Goal: Task Accomplishment & Management: Manage account settings

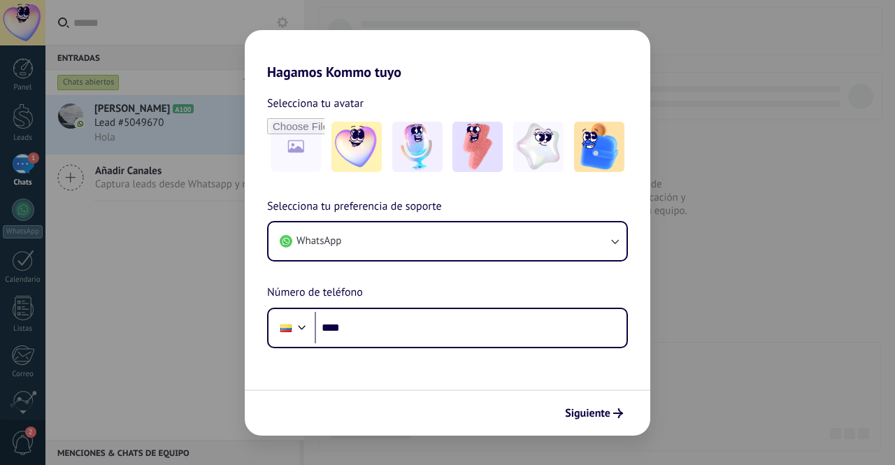
click at [680, 330] on div "Hagamos Kommo tuyo Selecciona tu avatar Selecciona tu preferencia de soporte Wh…" at bounding box center [447, 232] width 895 height 465
click at [523, 285] on form "Selecciona tu avatar Selecciona tu preferencia de soporte WhatsApp Número de te…" at bounding box center [448, 257] width 406 height 355
click at [315, 96] on span "Selecciona tu avatar" at bounding box center [315, 103] width 97 height 18
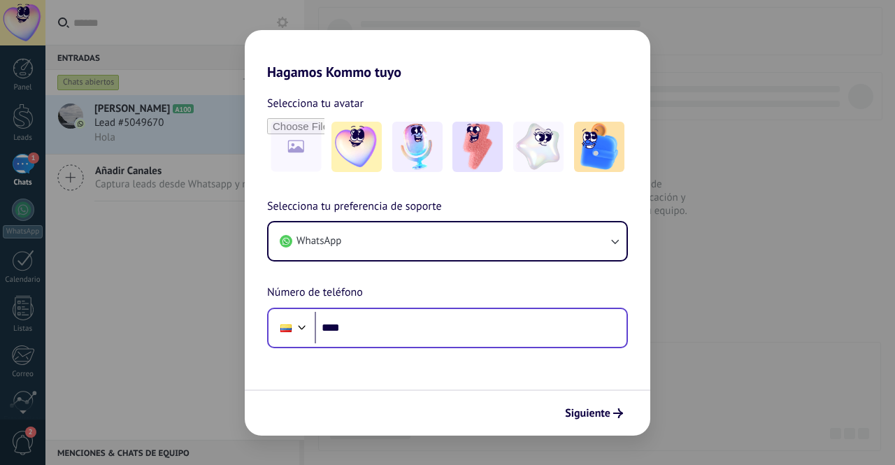
click at [355, 345] on div "Phone ****" at bounding box center [447, 328] width 361 height 41
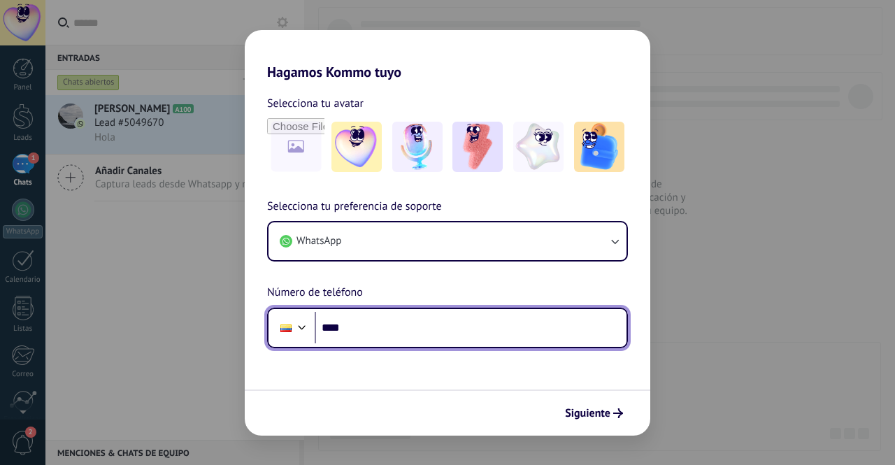
click at [399, 336] on input "****" at bounding box center [471, 328] width 312 height 32
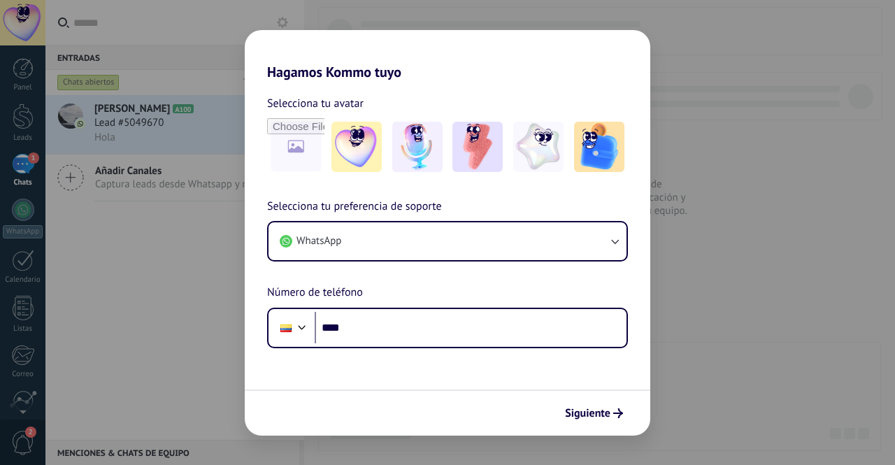
click at [671, 240] on div "Hagamos Kommo tuyo Selecciona tu avatar Selecciona tu preferencia de soporte Wh…" at bounding box center [447, 232] width 895 height 465
click at [589, 418] on span "Siguiente" at bounding box center [587, 413] width 45 height 10
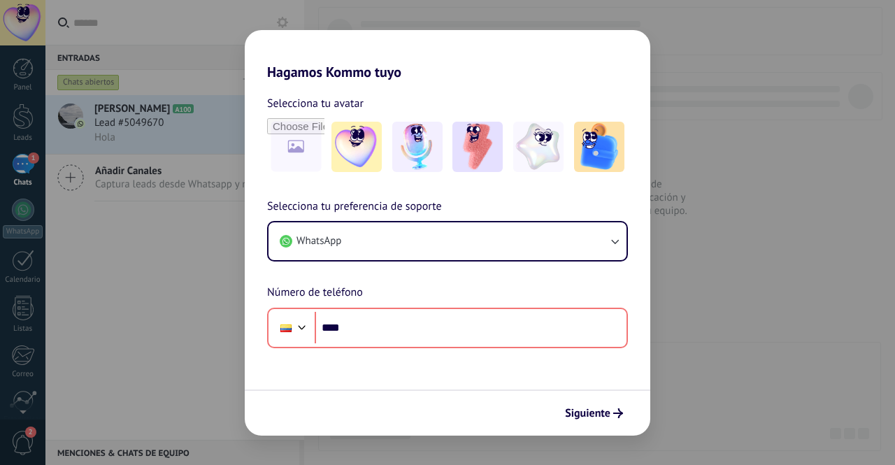
click at [754, 244] on div "Hagamos Kommo tuyo Selecciona tu avatar Selecciona tu preferencia de soporte Wh…" at bounding box center [447, 232] width 895 height 465
click at [0, 109] on div "Hagamos Kommo tuyo Selecciona tu avatar Selecciona tu preferencia de soporte Wh…" at bounding box center [447, 232] width 895 height 465
click at [9, 122] on div "Hagamos Kommo tuyo Selecciona tu avatar Selecciona tu preferencia de soporte Wh…" at bounding box center [447, 232] width 895 height 465
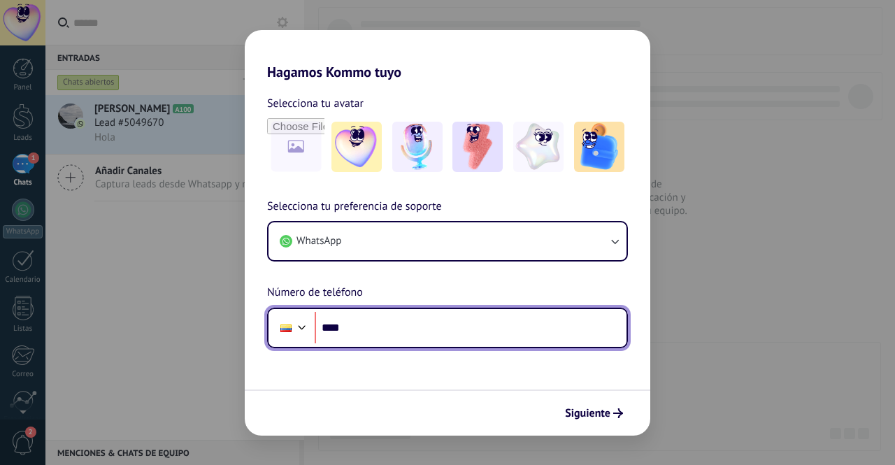
click at [406, 335] on input "****" at bounding box center [471, 328] width 312 height 32
type input "**********"
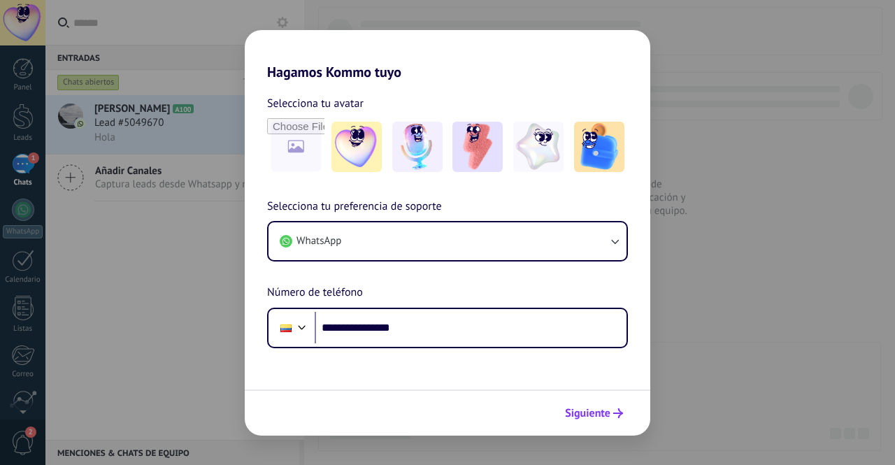
click at [564, 415] on button "Siguiente" at bounding box center [594, 413] width 71 height 24
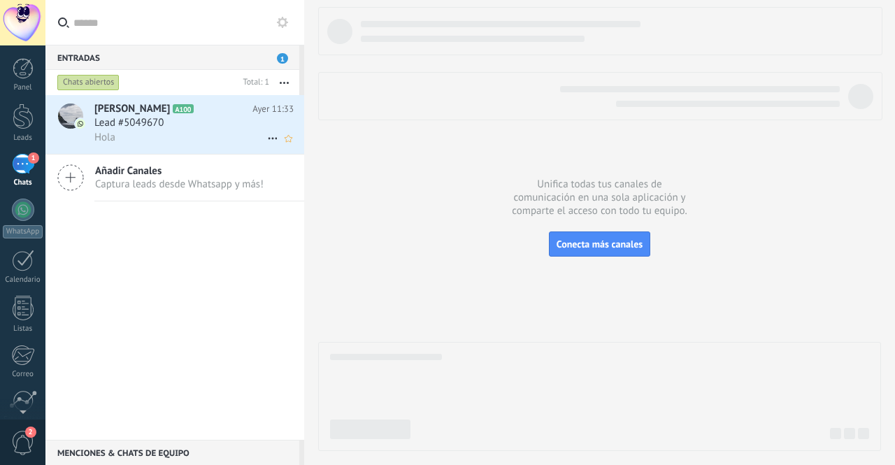
click at [169, 138] on div "Hola" at bounding box center [193, 137] width 199 height 15
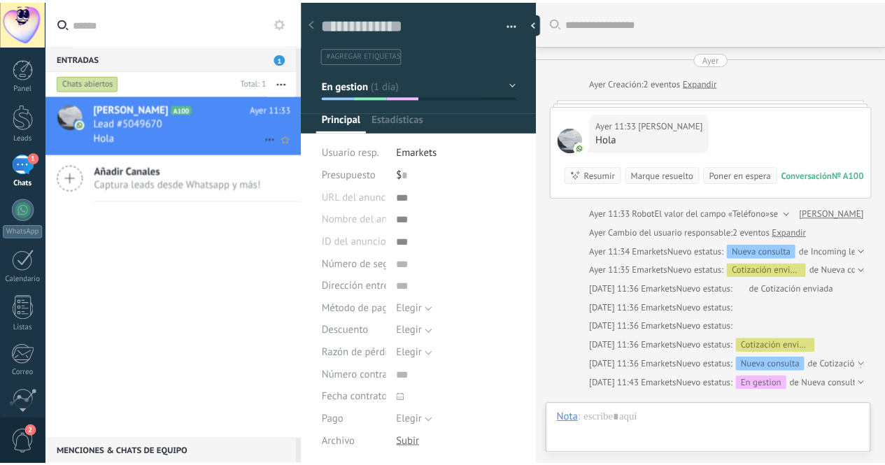
scroll to position [21, 0]
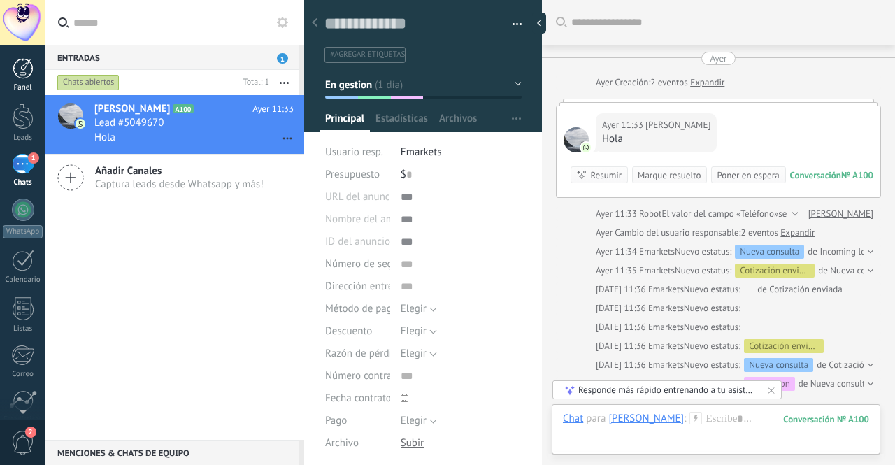
click at [20, 70] on div at bounding box center [23, 68] width 21 height 21
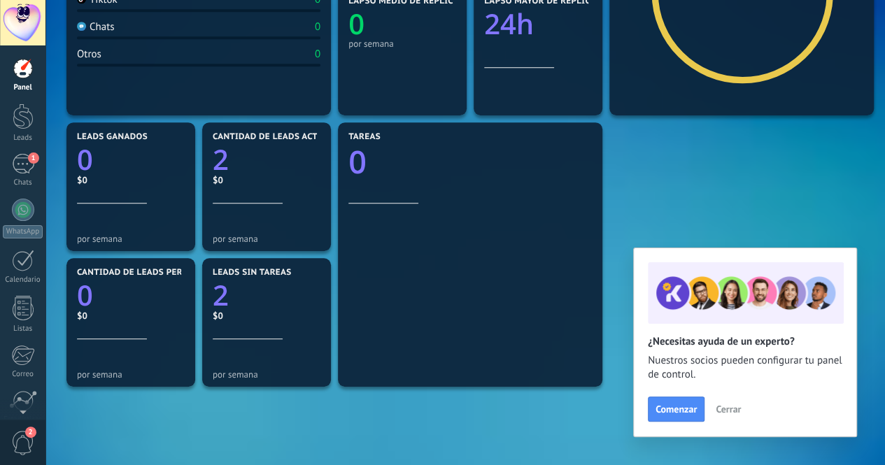
scroll to position [354, 0]
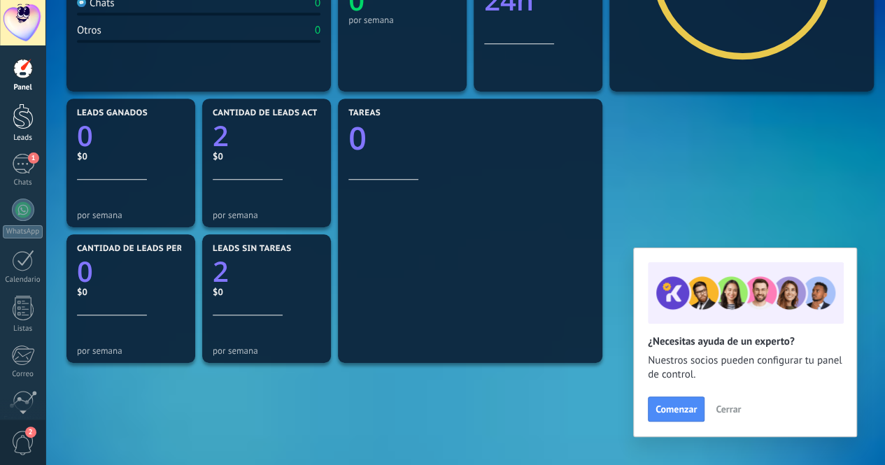
click at [28, 113] on div at bounding box center [23, 117] width 21 height 26
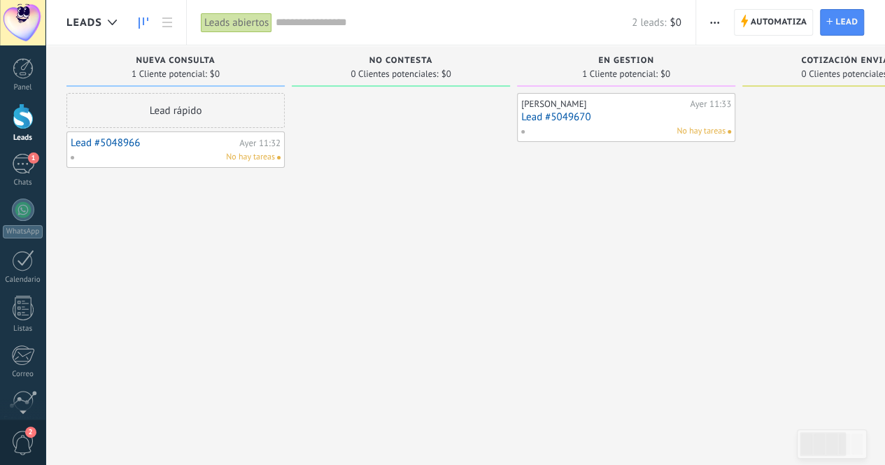
click at [190, 145] on link "Lead #5048966" at bounding box center [153, 143] width 165 height 12
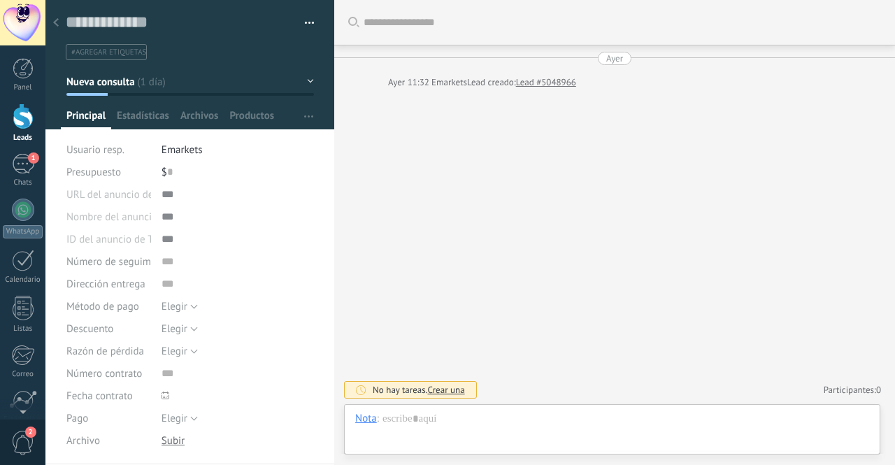
scroll to position [21, 0]
click at [306, 80] on button "Nueva consulta" at bounding box center [190, 81] width 248 height 25
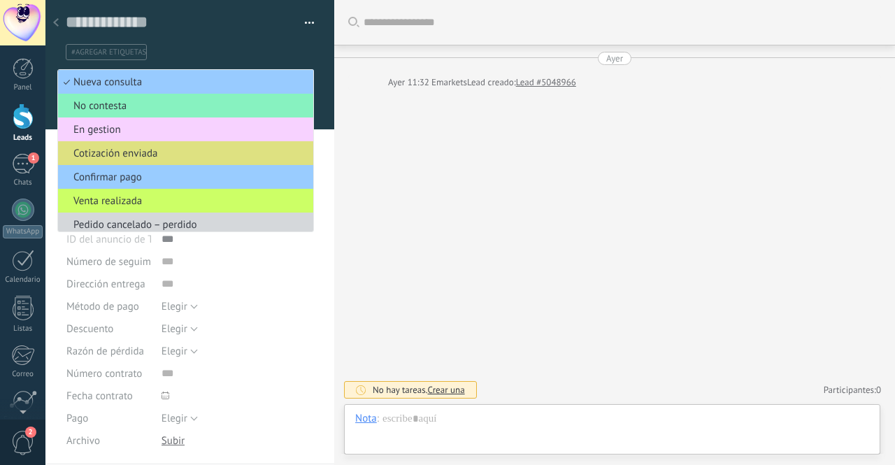
click at [168, 136] on span "En gestion" at bounding box center [183, 129] width 251 height 13
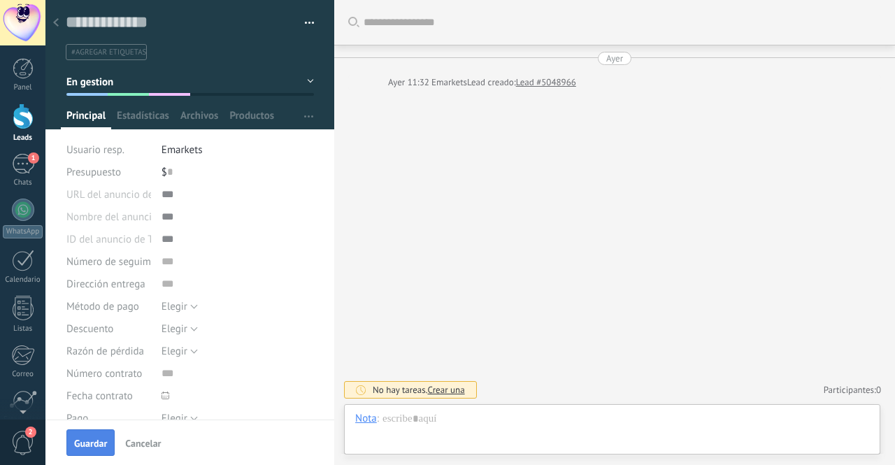
click at [88, 431] on button "Guardar" at bounding box center [90, 442] width 48 height 27
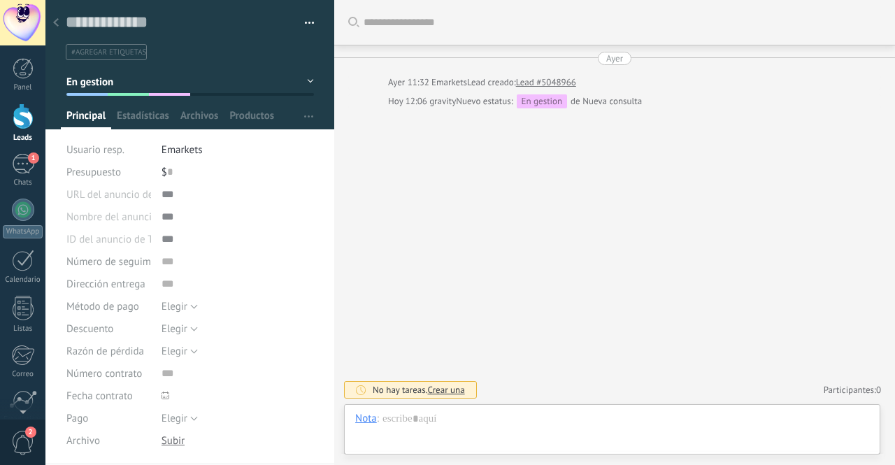
click at [21, 134] on div "Leads" at bounding box center [23, 138] width 41 height 9
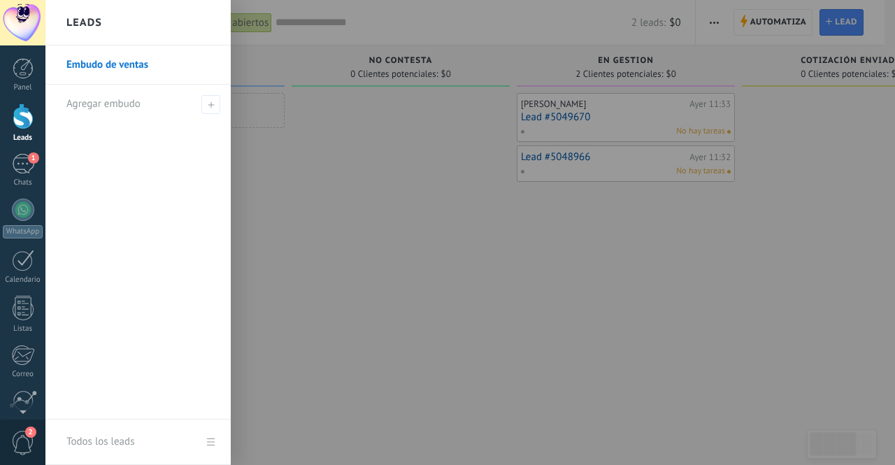
click at [541, 278] on div "[PERSON_NAME][DATE] 11:33 Lead #5049670 No hay tareas Lead #5048966 [DATE] 11:3…" at bounding box center [626, 234] width 218 height 283
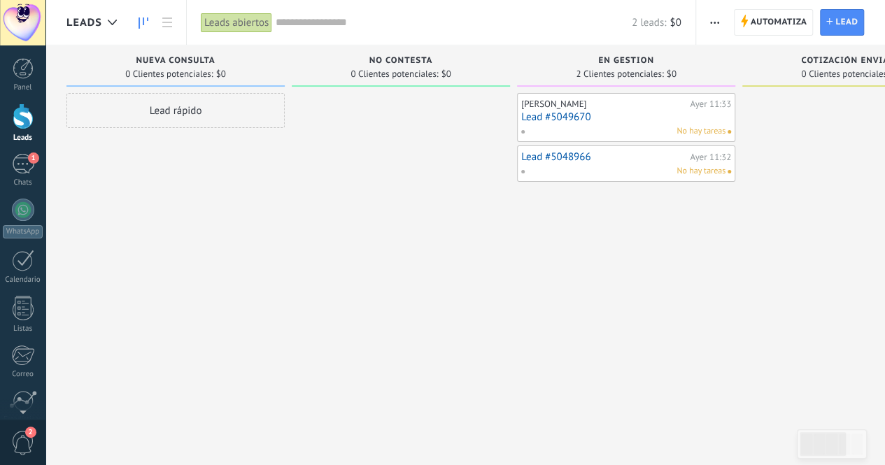
click at [624, 160] on link "Lead #5048966" at bounding box center [603, 157] width 165 height 12
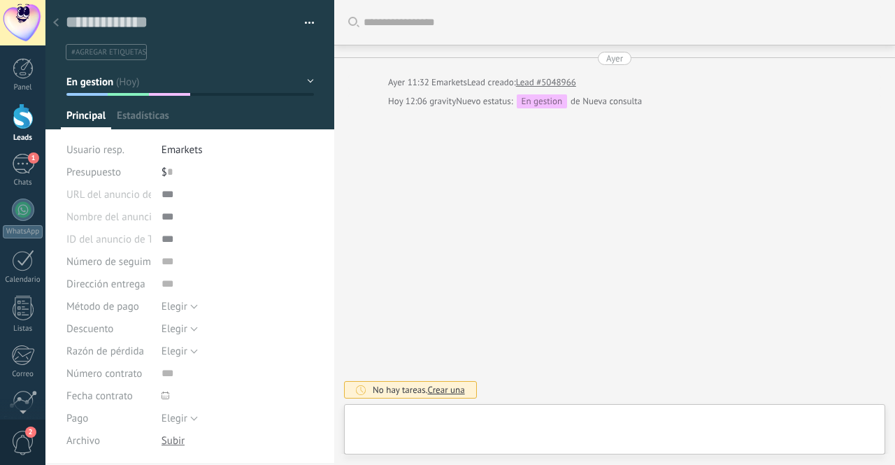
type textarea "**********"
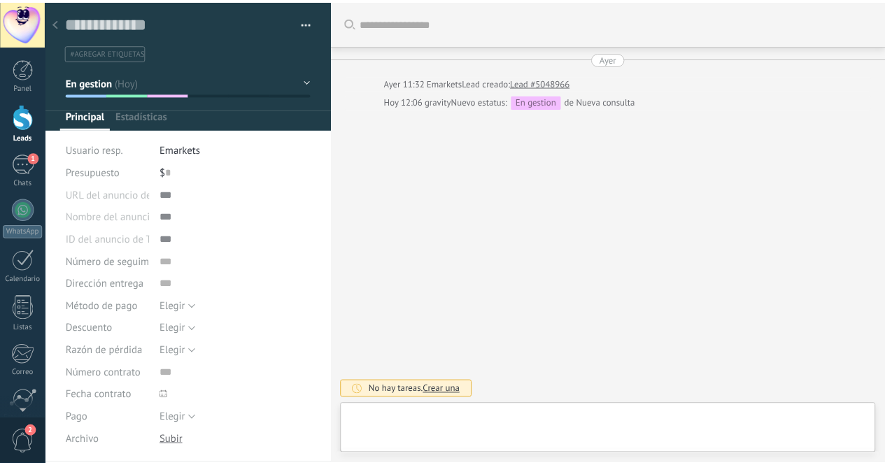
scroll to position [21, 0]
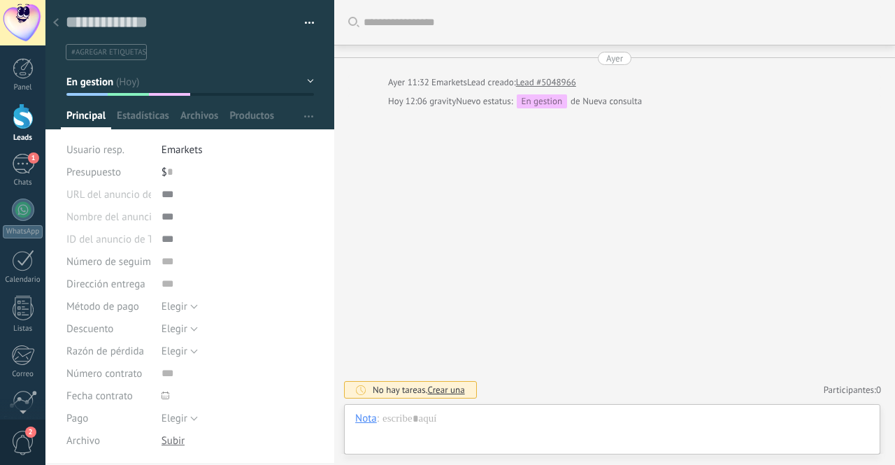
click at [306, 80] on button "En gestion" at bounding box center [190, 81] width 248 height 25
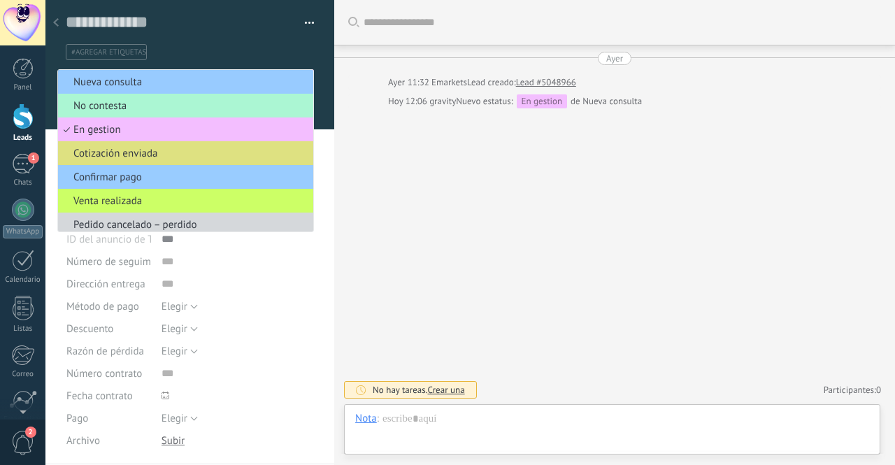
click at [137, 105] on span "No contesta" at bounding box center [183, 105] width 251 height 13
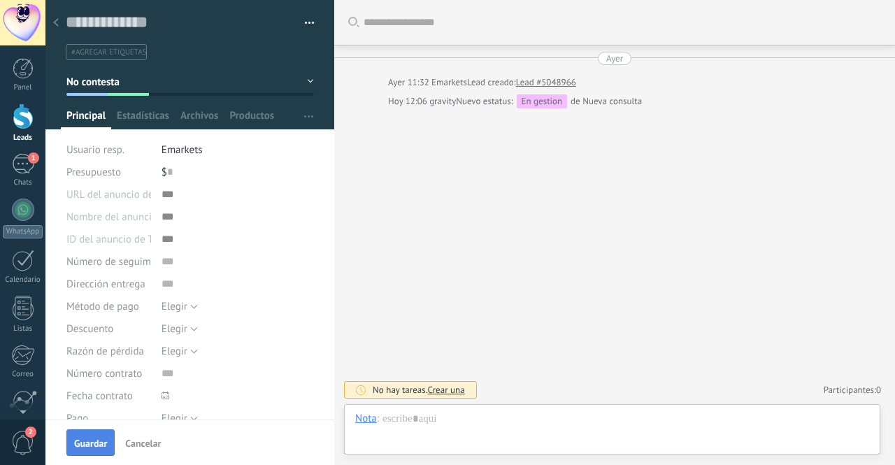
click at [94, 434] on button "Guardar" at bounding box center [90, 442] width 48 height 27
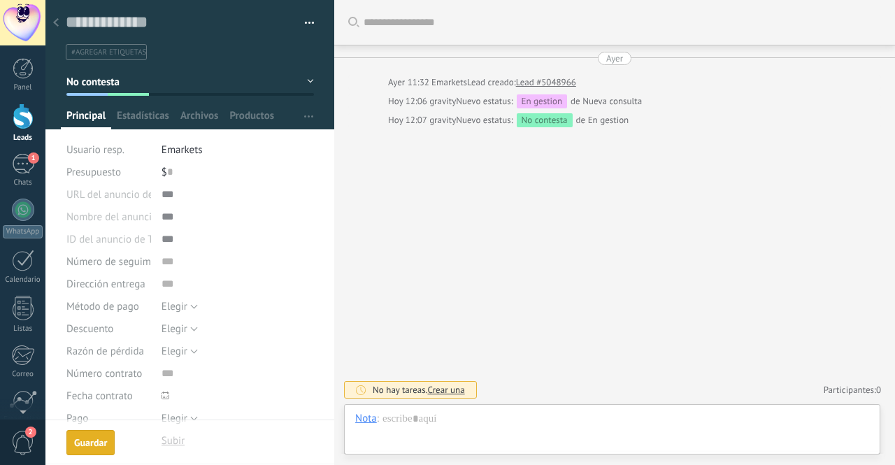
click at [95, 441] on div "Guardar" at bounding box center [90, 443] width 33 height 10
click at [15, 120] on div at bounding box center [23, 117] width 21 height 26
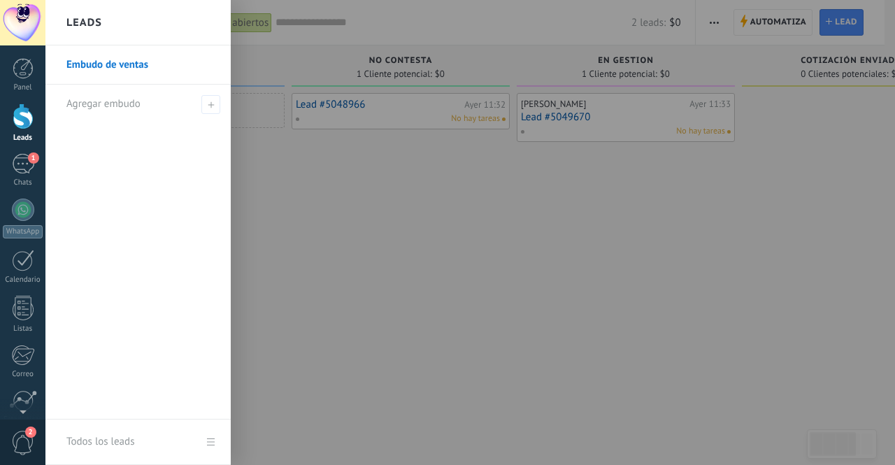
click at [311, 261] on div "Lead #5048966 [DATE] 11:32 No hay tareas" at bounding box center [401, 234] width 218 height 283
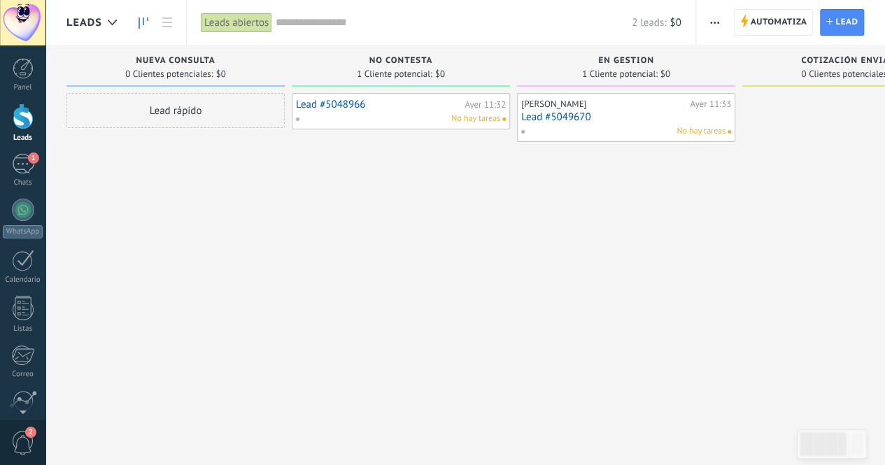
click at [127, 135] on div "Lead rápido" at bounding box center [175, 234] width 218 height 283
click at [710, 258] on div "[PERSON_NAME][DATE] 11:33 Lead #5049670 No hay tareas" at bounding box center [626, 234] width 218 height 283
click at [190, 64] on span "Nueva consulta" at bounding box center [175, 61] width 79 height 10
click at [213, 58] on span "Nueva consulta" at bounding box center [175, 61] width 79 height 10
click at [218, 70] on span "$0" at bounding box center [221, 74] width 10 height 8
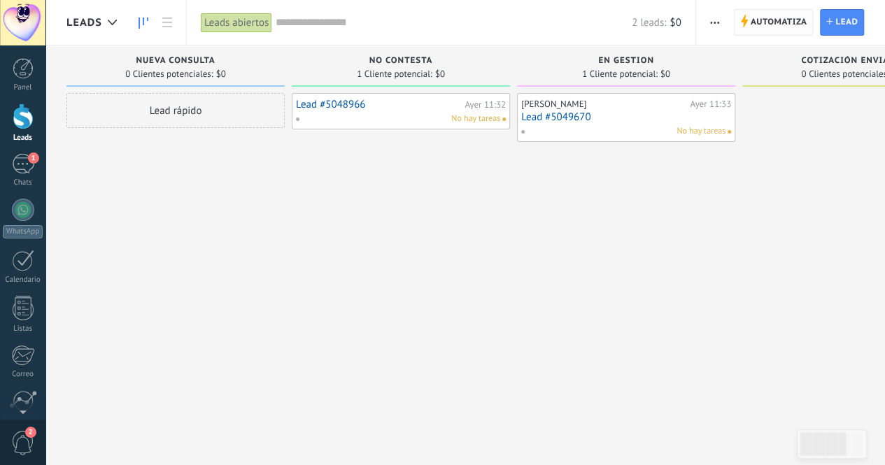
click at [767, 16] on span "Automatiza" at bounding box center [778, 22] width 57 height 25
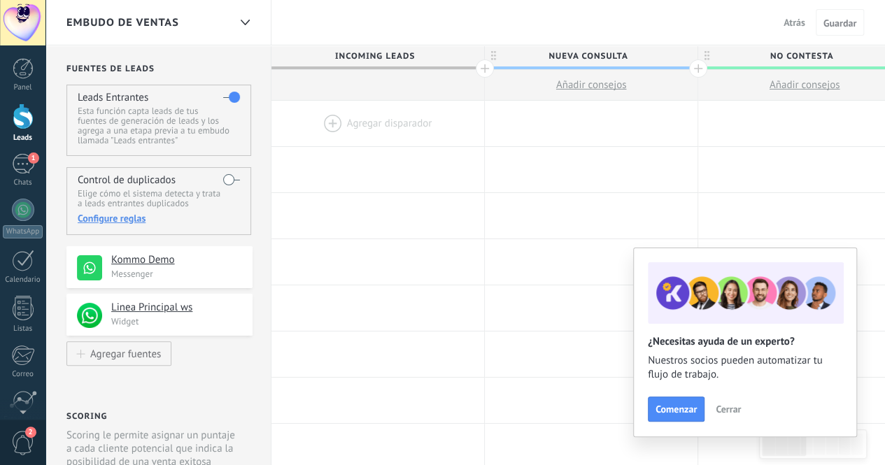
click at [387, 62] on span "Incoming leads" at bounding box center [374, 56] width 206 height 22
drag, startPoint x: 387, startPoint y: 58, endPoint x: 374, endPoint y: 67, distance: 15.5
click at [374, 67] on leads "Incoming leads" at bounding box center [377, 57] width 213 height 24
click at [346, 121] on div at bounding box center [377, 123] width 213 height 45
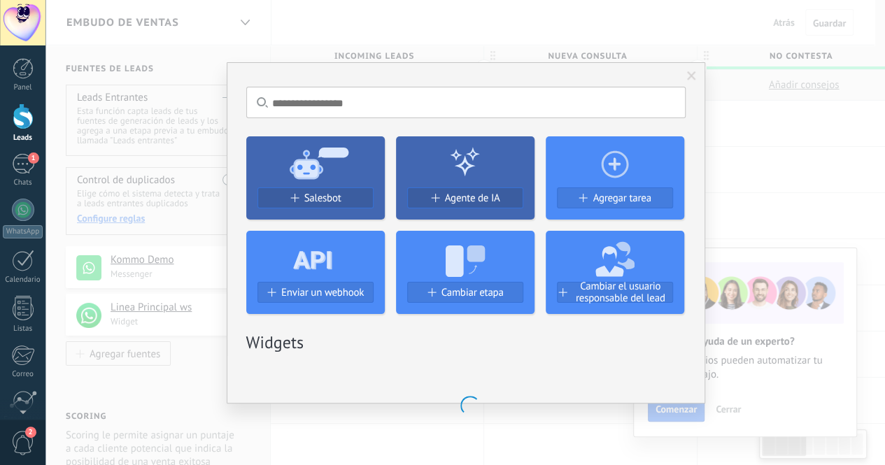
scroll to position [0, 1]
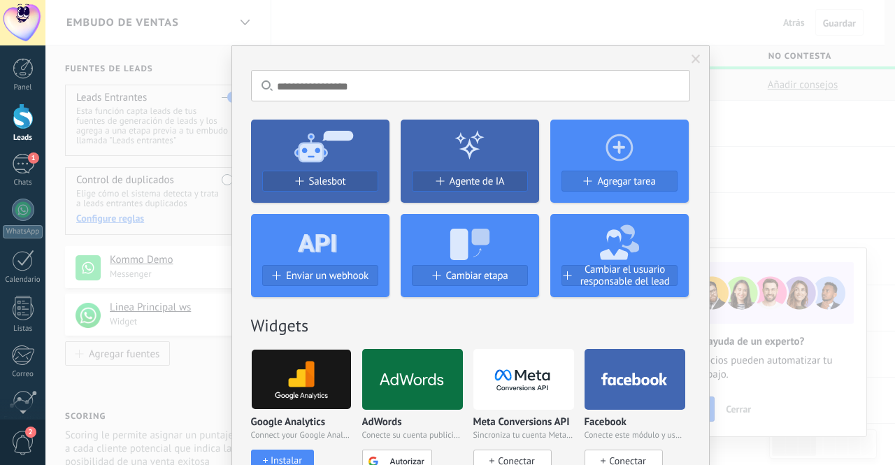
click at [692, 58] on span at bounding box center [696, 60] width 9 height 10
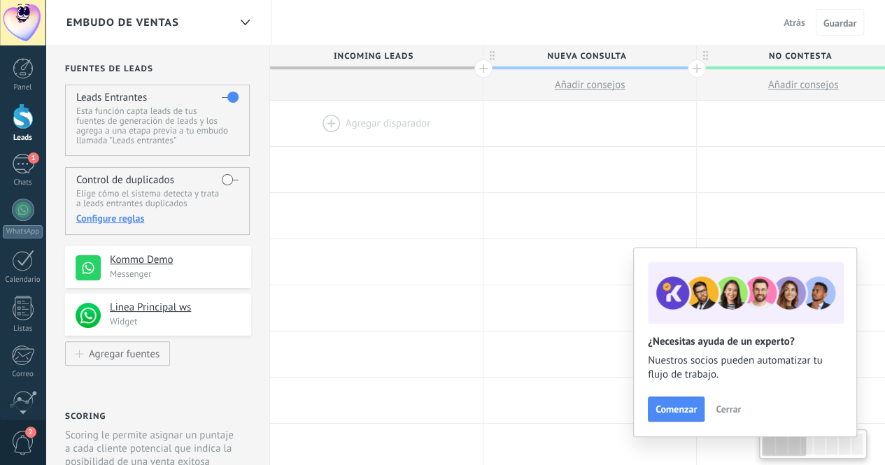
click at [604, 59] on span "Nueva consulta" at bounding box center [586, 56] width 206 height 22
click at [408, 54] on span "Incoming leads" at bounding box center [372, 56] width 206 height 22
click at [565, 51] on span "Nueva consulta" at bounding box center [585, 56] width 206 height 22
drag, startPoint x: 622, startPoint y: 57, endPoint x: 546, endPoint y: 56, distance: 76.2
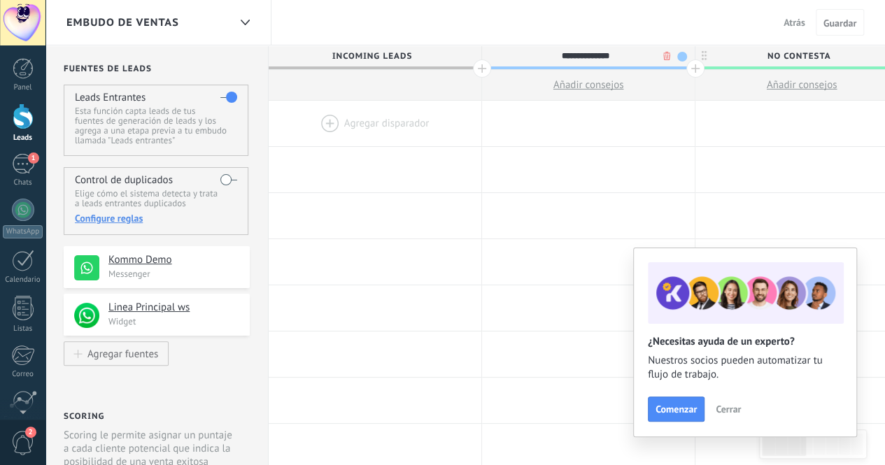
click at [546, 56] on input "**********" at bounding box center [584, 55] width 185 height 21
type input "**********"
click at [617, 138] on div at bounding box center [588, 123] width 213 height 45
click at [804, 51] on span "No contesta" at bounding box center [800, 56] width 206 height 22
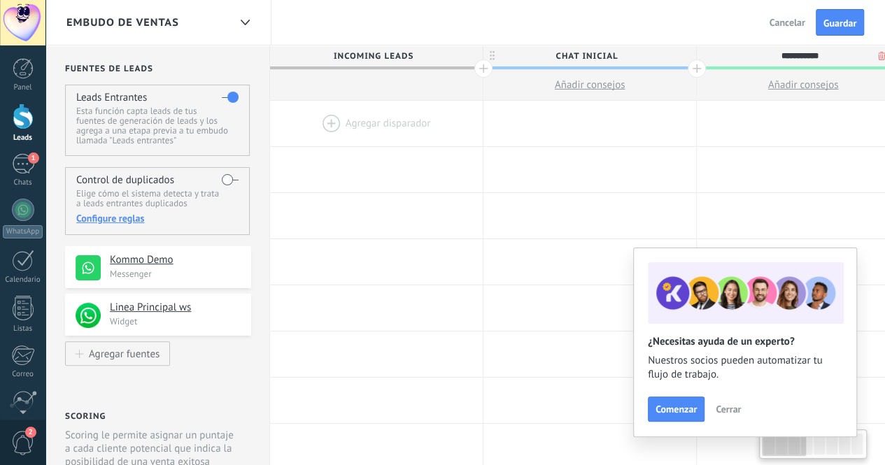
scroll to position [0, 8]
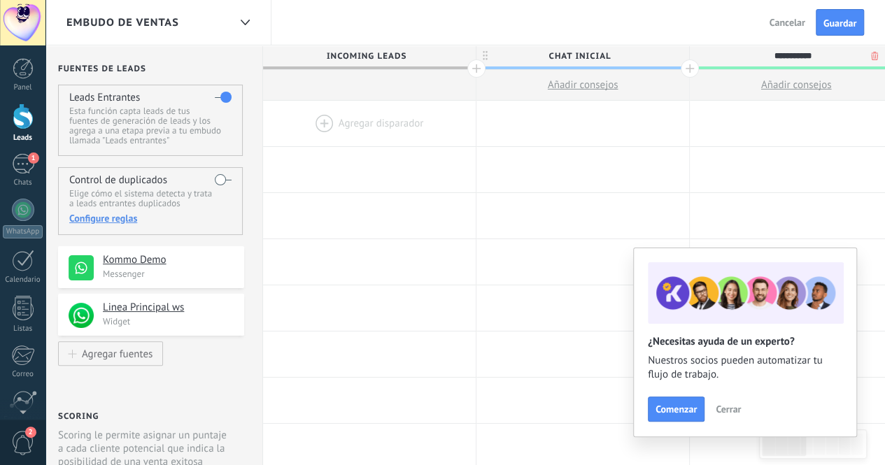
click at [666, 343] on h2 "¿Necesitas ayuda de un experto?" at bounding box center [745, 341] width 194 height 13
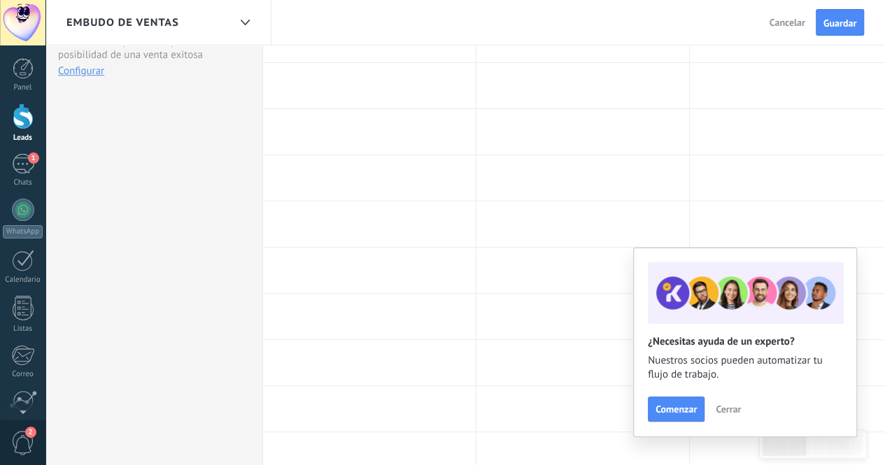
scroll to position [599, 0]
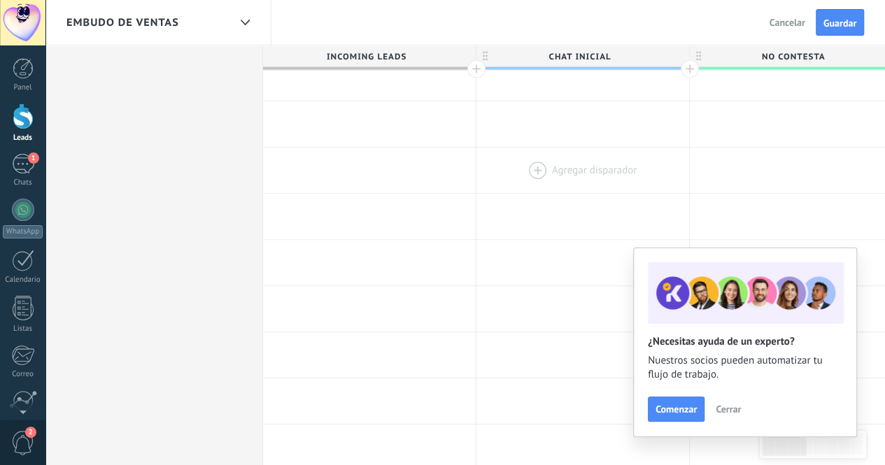
click at [642, 152] on div at bounding box center [582, 170] width 213 height 45
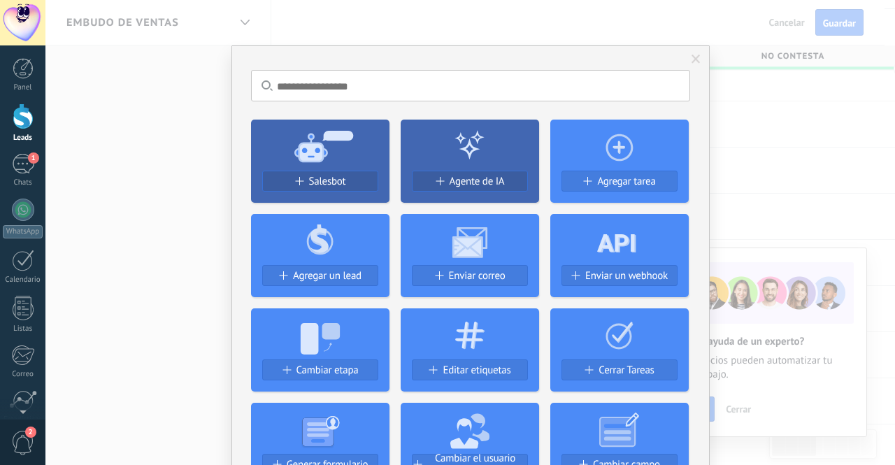
click at [697, 59] on span at bounding box center [696, 60] width 9 height 10
